Goal: Find specific page/section: Find specific page/section

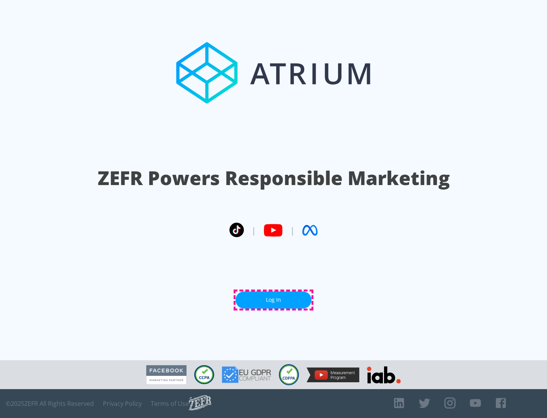
click at [273, 300] on link "Log In" at bounding box center [273, 299] width 76 height 17
